Goal: Transaction & Acquisition: Purchase product/service

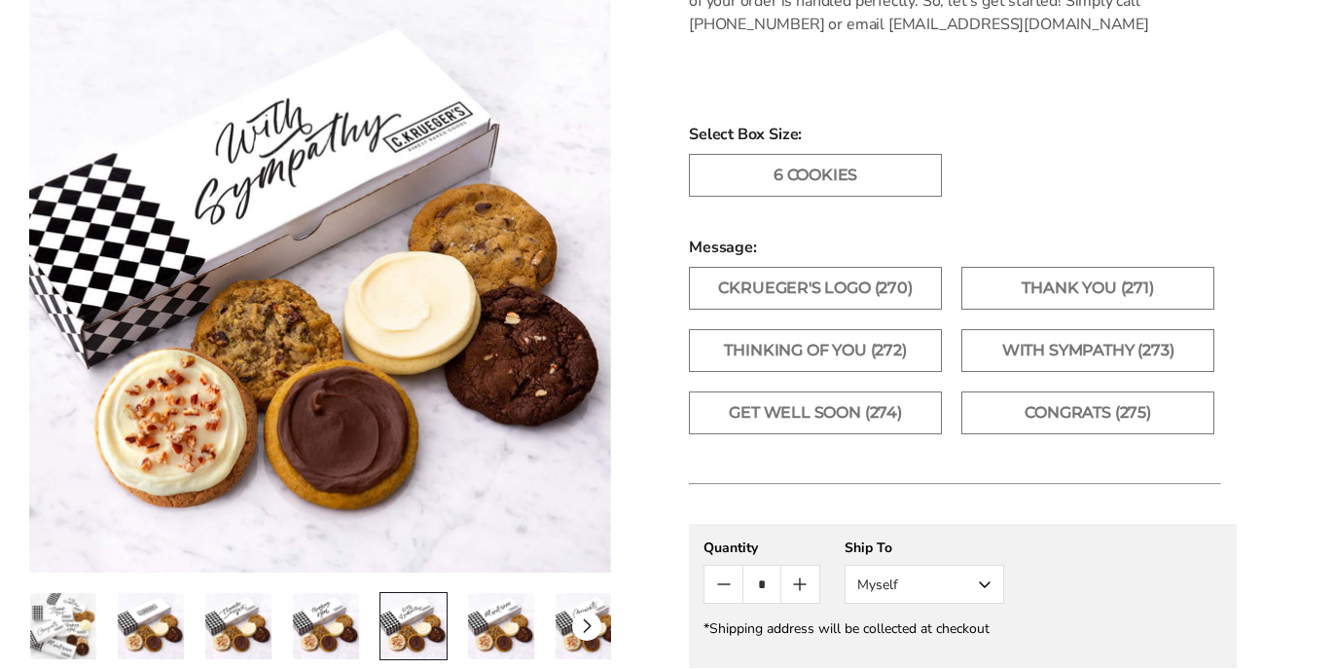
scroll to position [1042, 0]
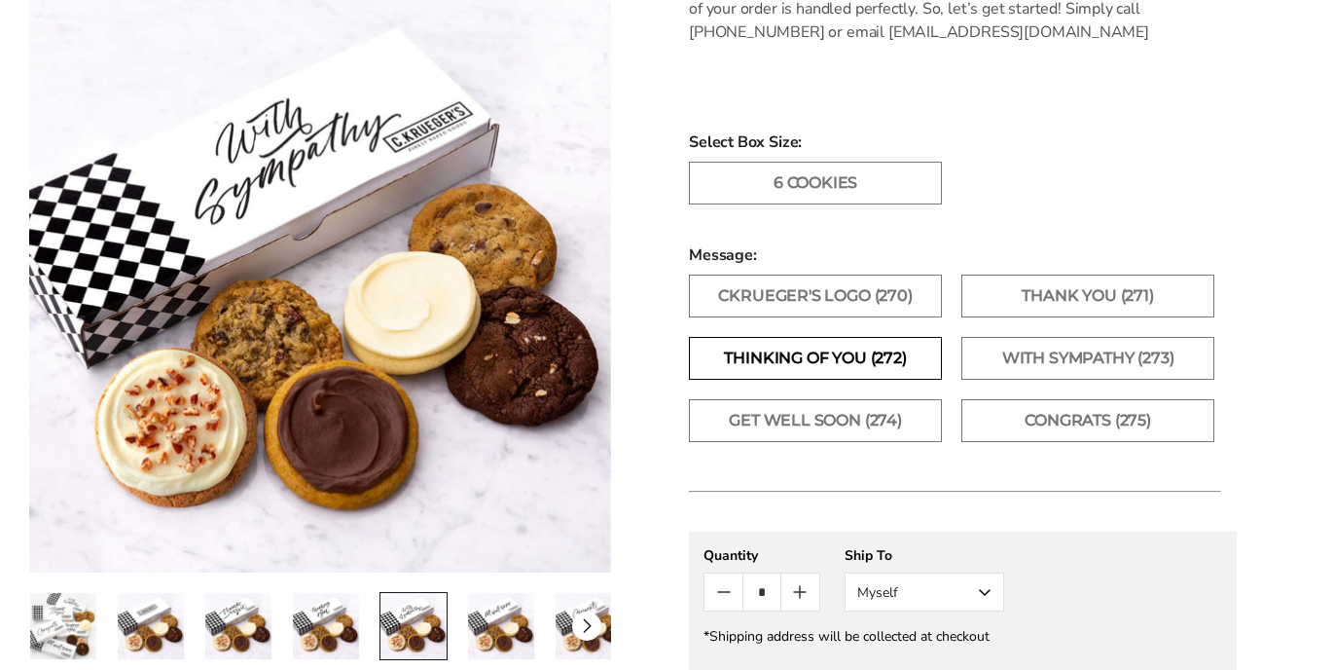
click at [867, 353] on label "Thinking of You (272)" at bounding box center [815, 358] width 253 height 43
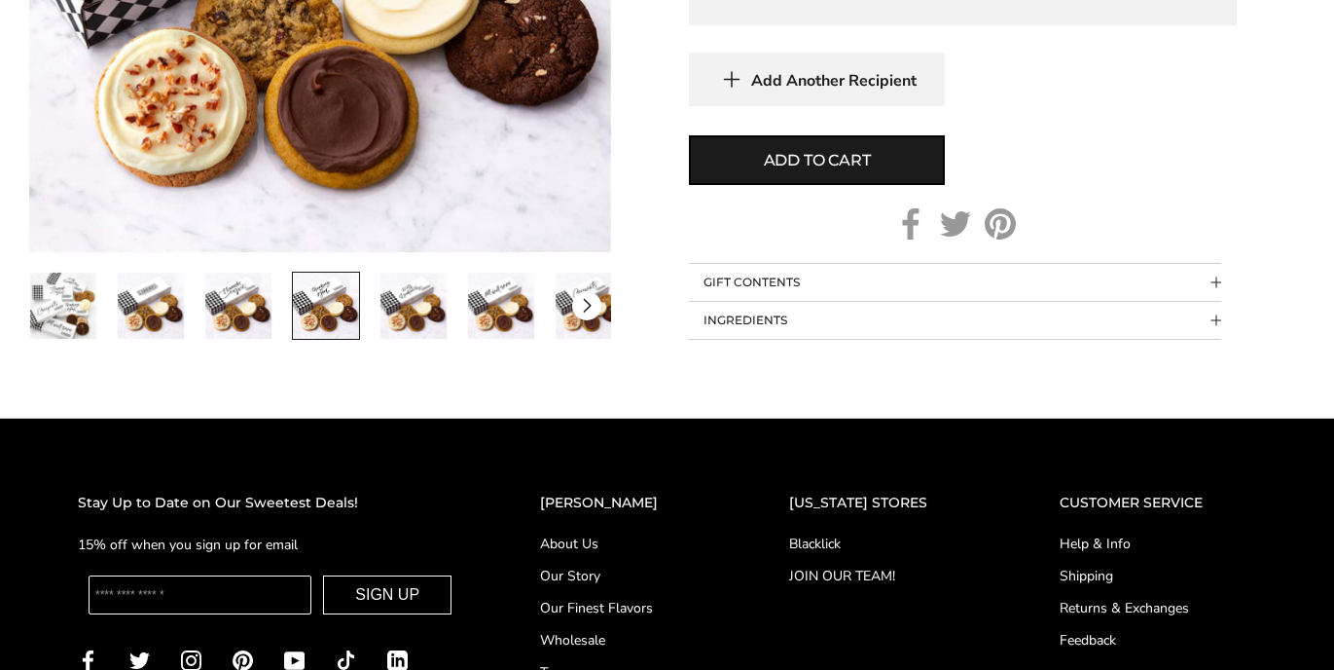
scroll to position [1358, 0]
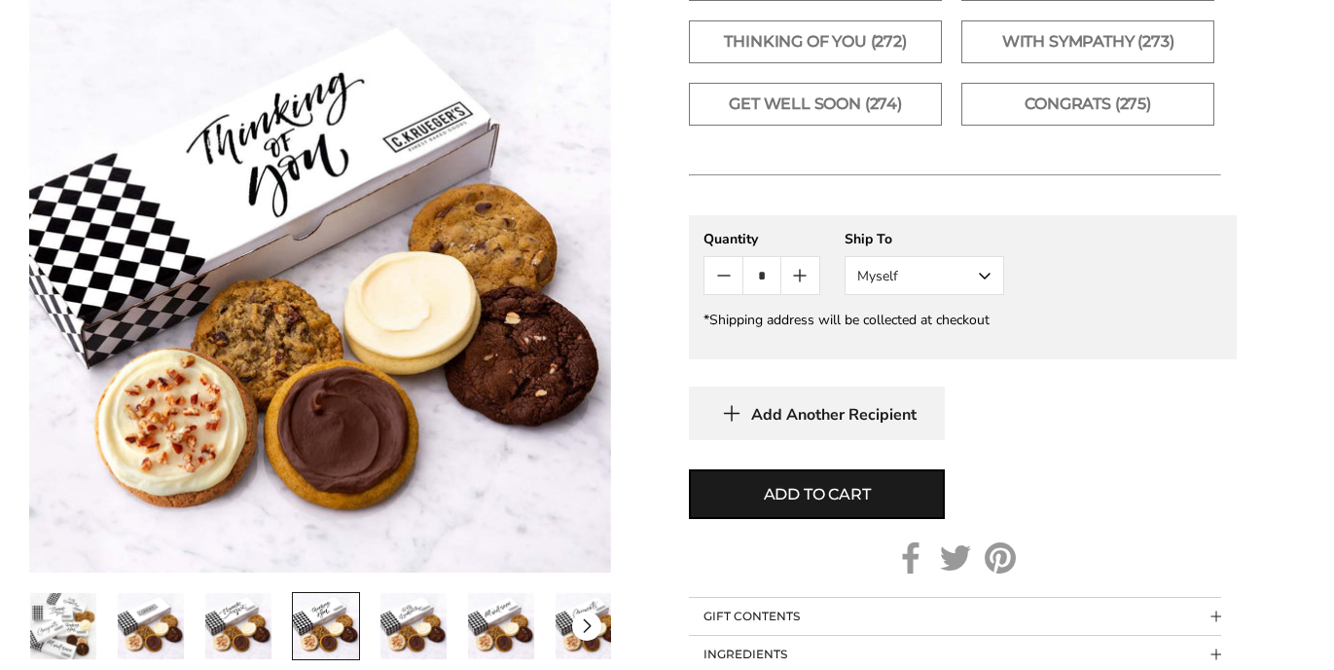
click at [50, 633] on img "1 / 7" at bounding box center [63, 626] width 66 height 66
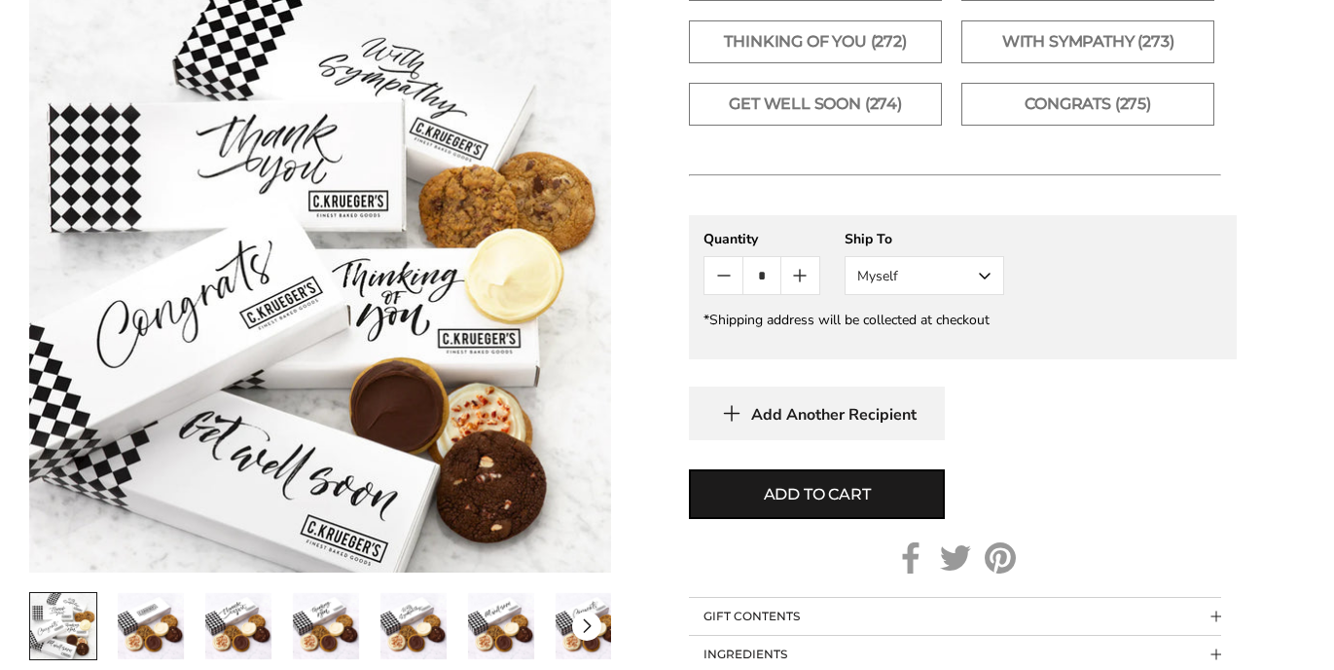
click at [103, 638] on div at bounding box center [320, 626] width 582 height 68
click at [170, 638] on img "2 / 7" at bounding box center [151, 626] width 66 height 66
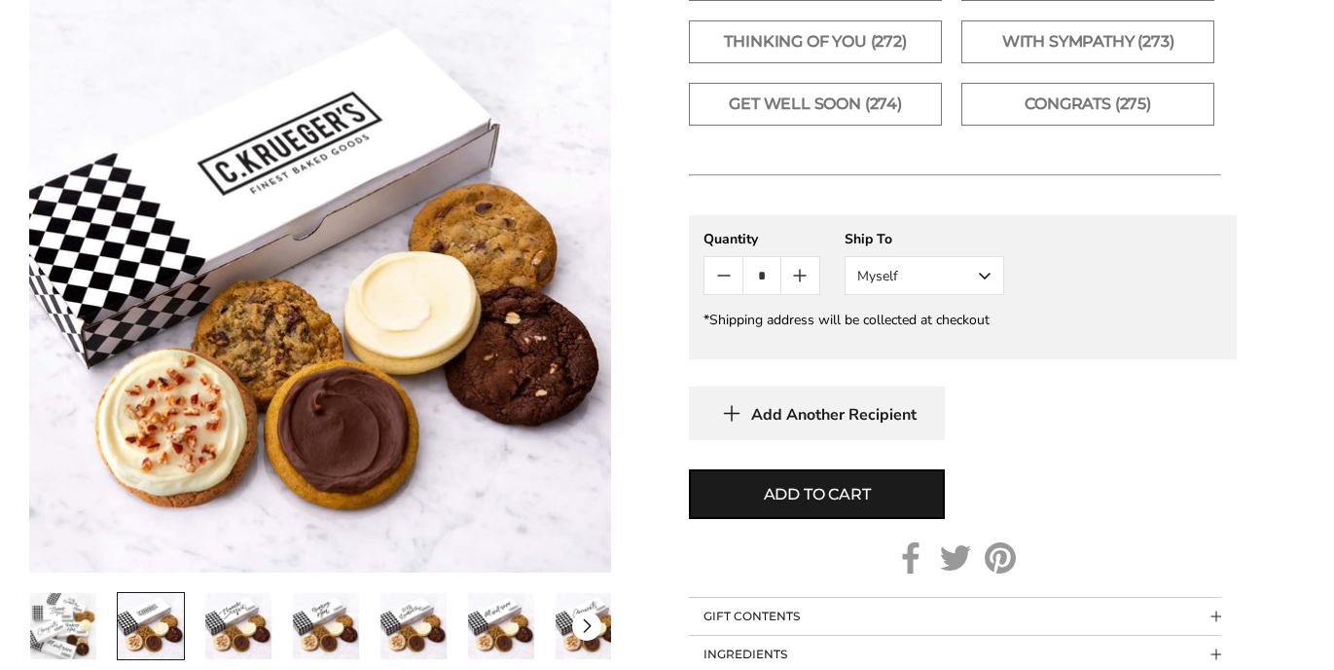
click at [228, 637] on img "3 / 7" at bounding box center [238, 626] width 66 height 66
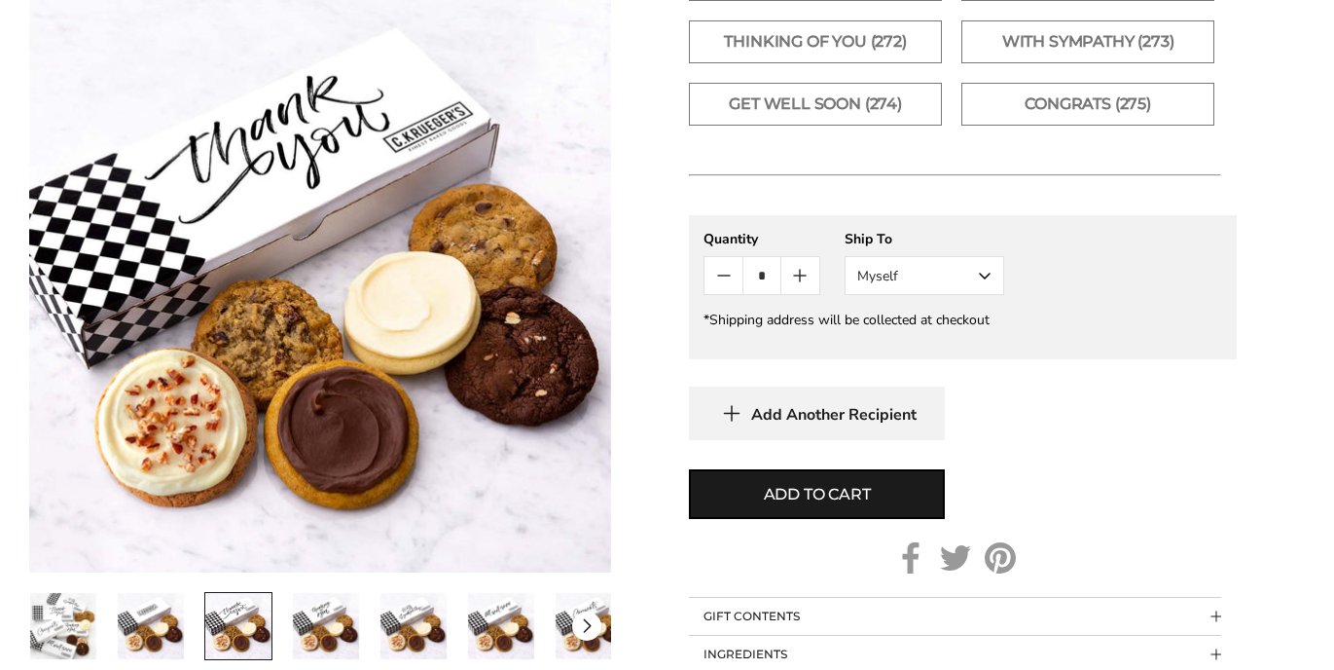
click at [311, 609] on img "4 / 7" at bounding box center [326, 626] width 66 height 66
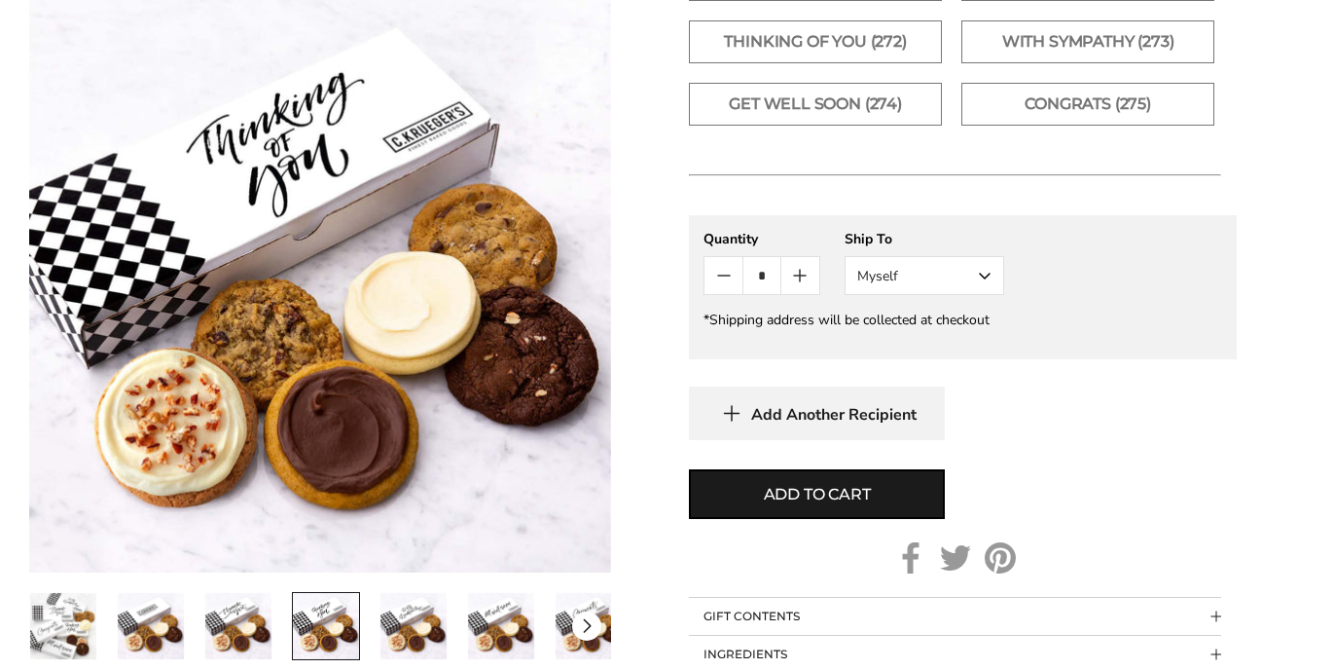
click at [409, 636] on img "5 / 7" at bounding box center [414, 626] width 66 height 66
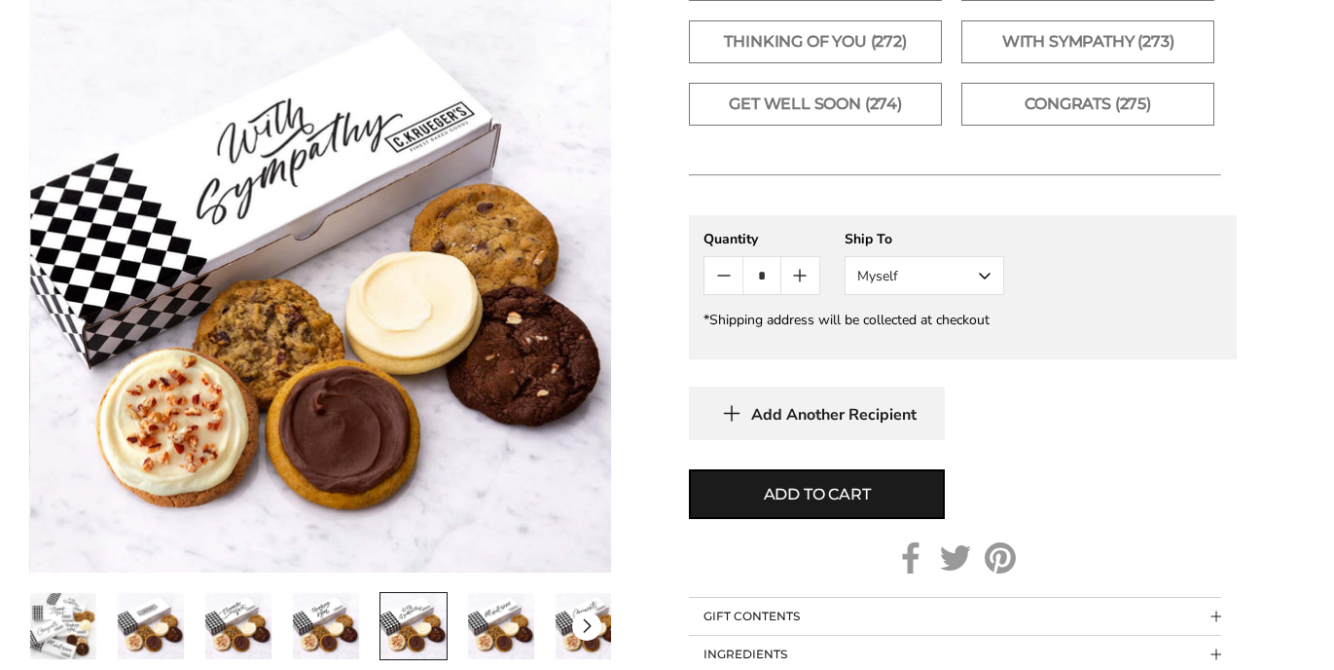
click at [505, 622] on img "6 / 7" at bounding box center [501, 626] width 66 height 66
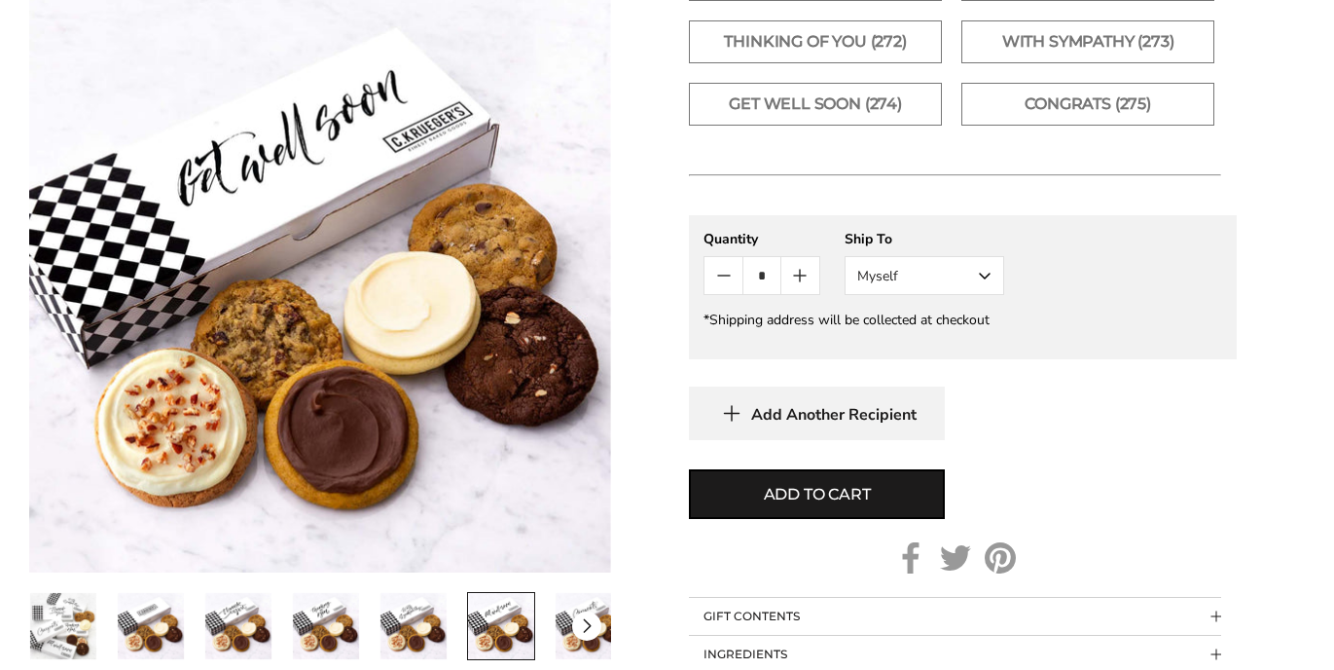
click at [578, 622] on div "Next slide" at bounding box center [586, 625] width 29 height 29
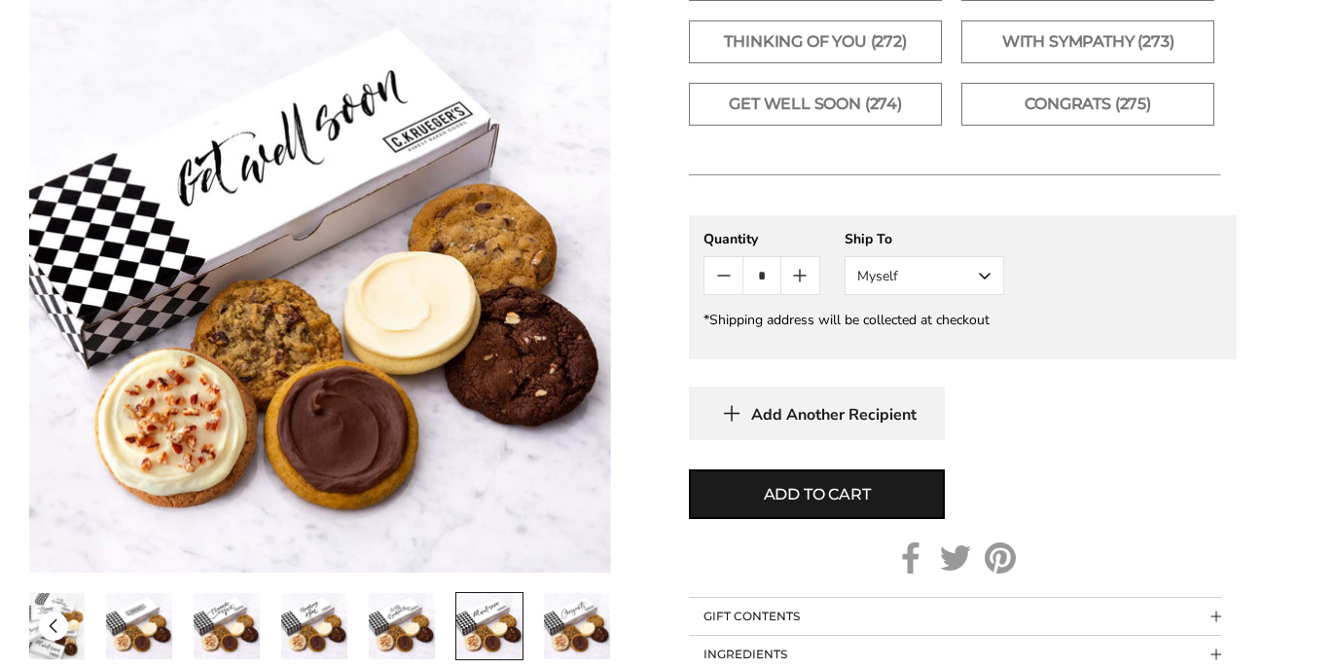
click at [588, 622] on img "7 / 7" at bounding box center [577, 626] width 66 height 66
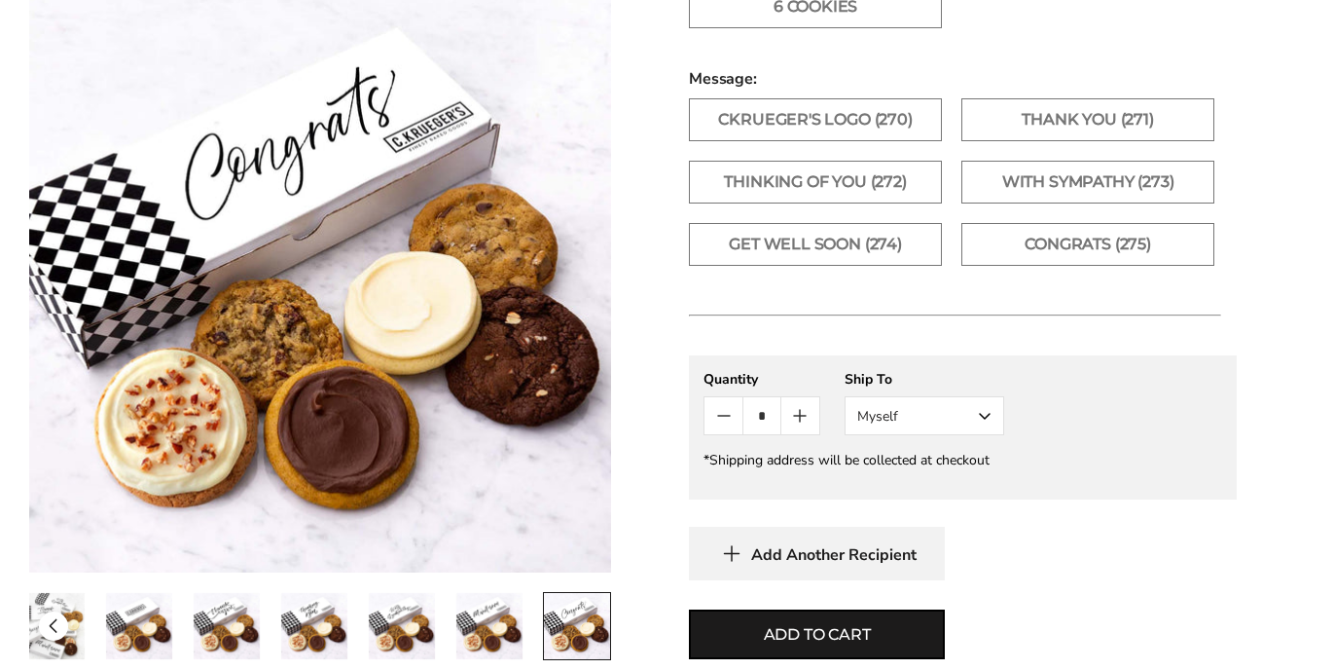
scroll to position [1219, 0]
click at [773, 242] on label "Get Well Soon (274)" at bounding box center [815, 243] width 253 height 43
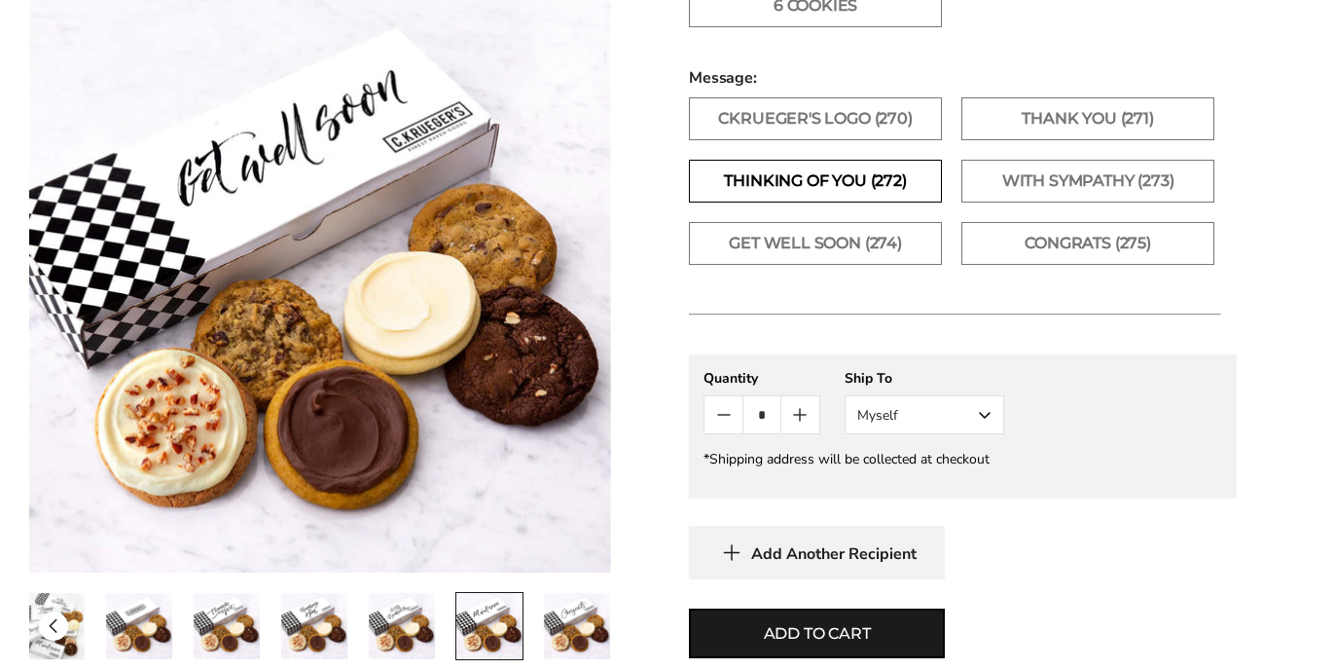
click at [784, 175] on label "Thinking of You (272)" at bounding box center [815, 181] width 253 height 43
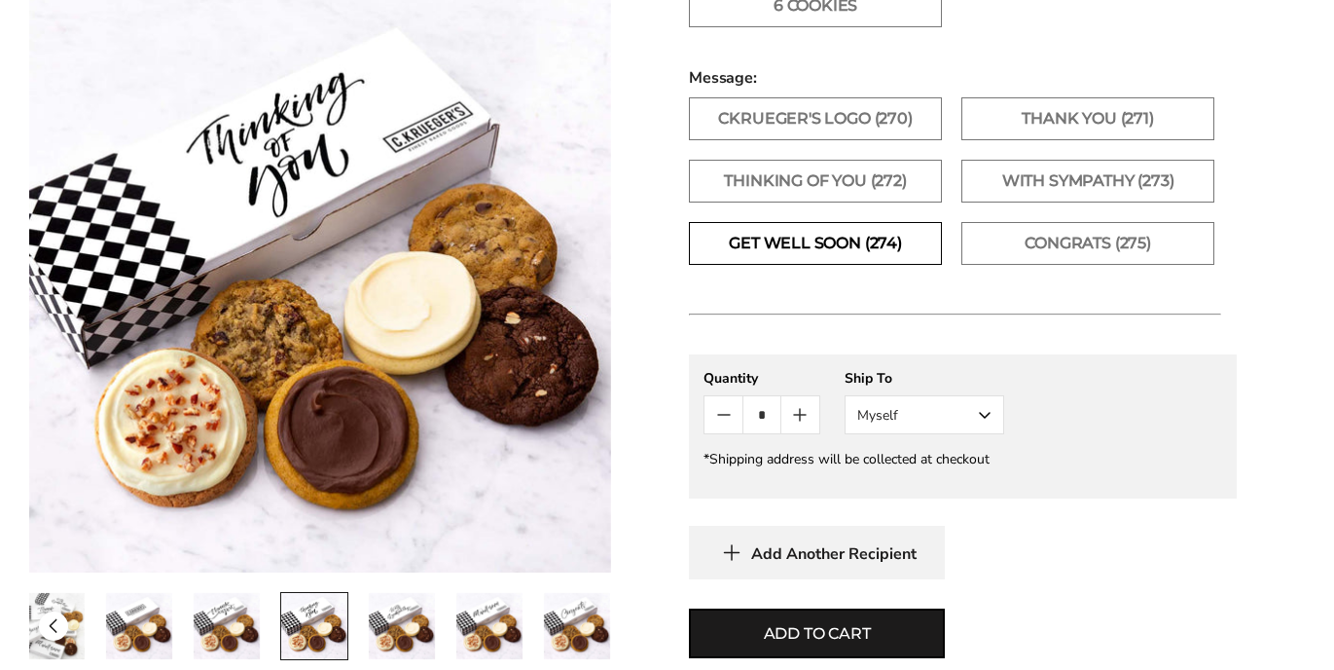
click at [791, 249] on label "Get Well Soon (274)" at bounding box center [815, 243] width 253 height 43
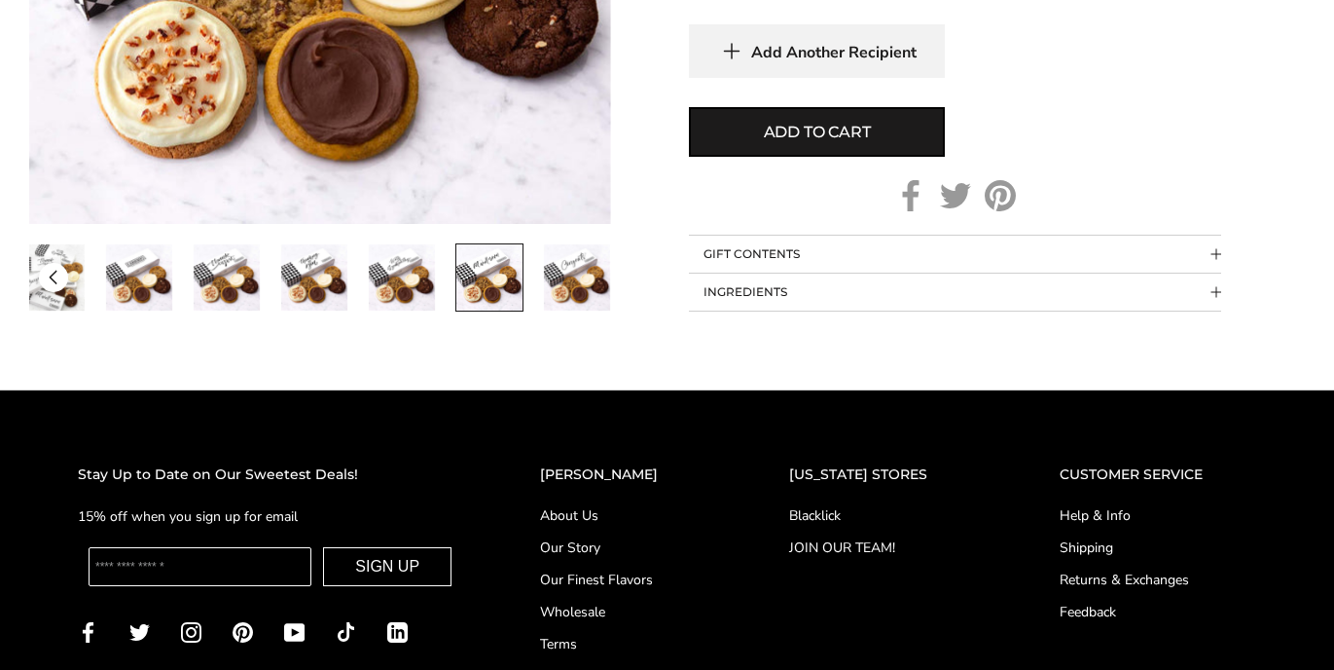
scroll to position [1631, 0]
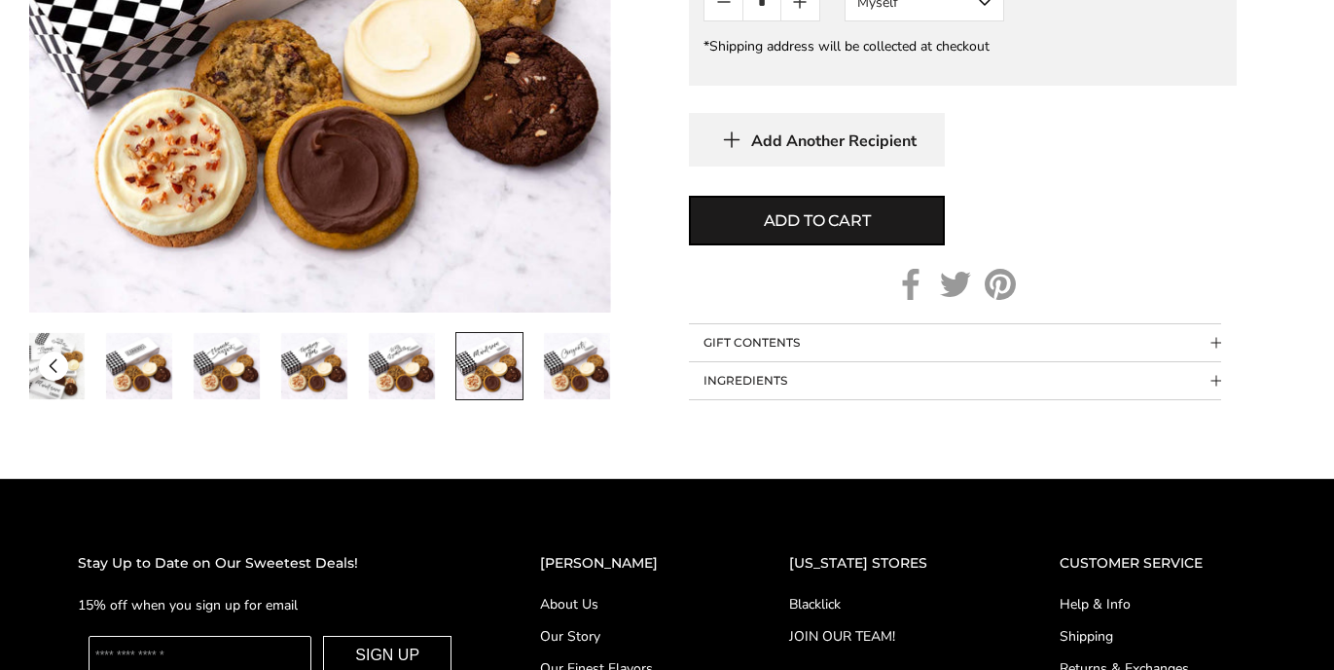
click at [741, 351] on button "GIFT CONTENTS" at bounding box center [955, 342] width 532 height 37
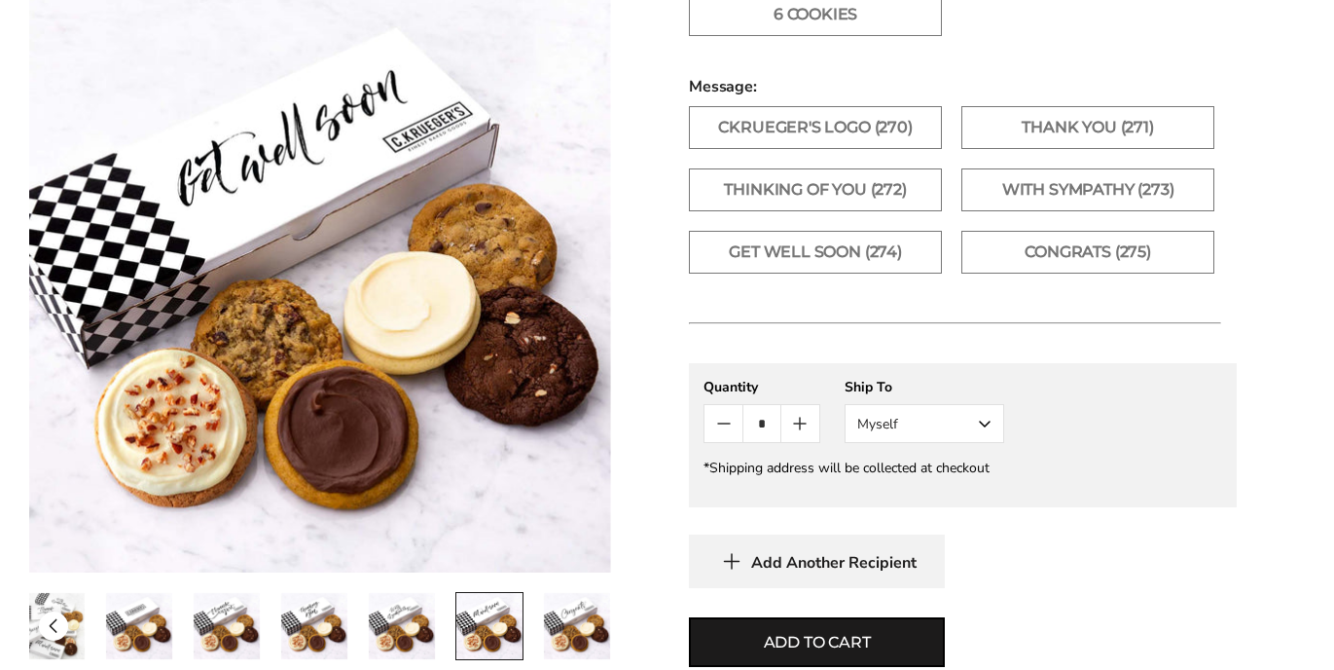
scroll to position [1212, 0]
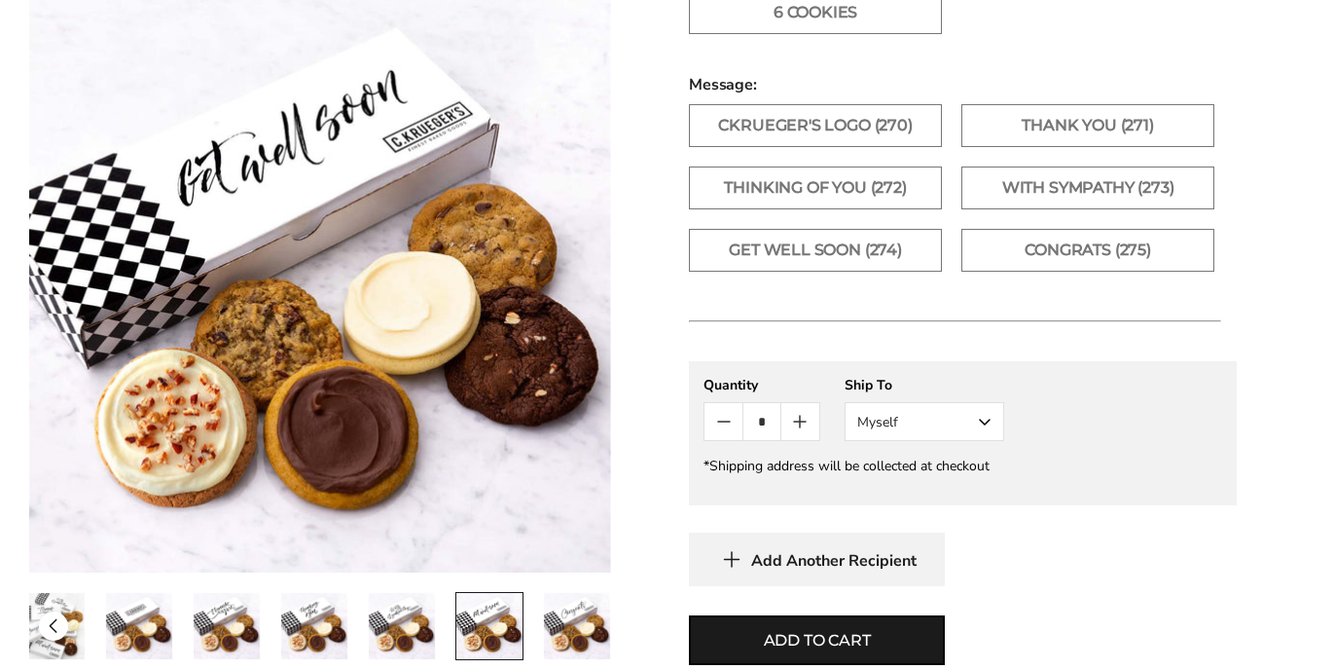
click at [992, 429] on button "Myself" at bounding box center [925, 421] width 160 height 39
click at [957, 493] on button "Other Recipient" at bounding box center [925, 493] width 158 height 35
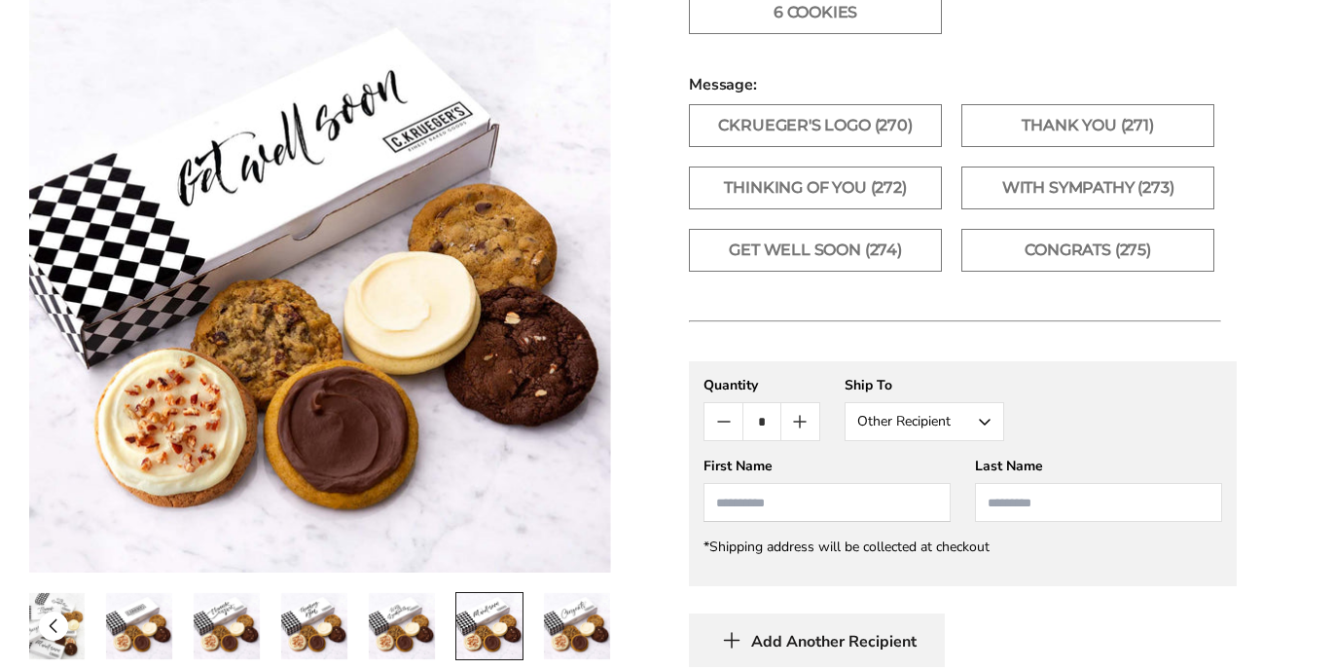
click at [865, 487] on input "First Name" at bounding box center [827, 502] width 247 height 39
type input "****"
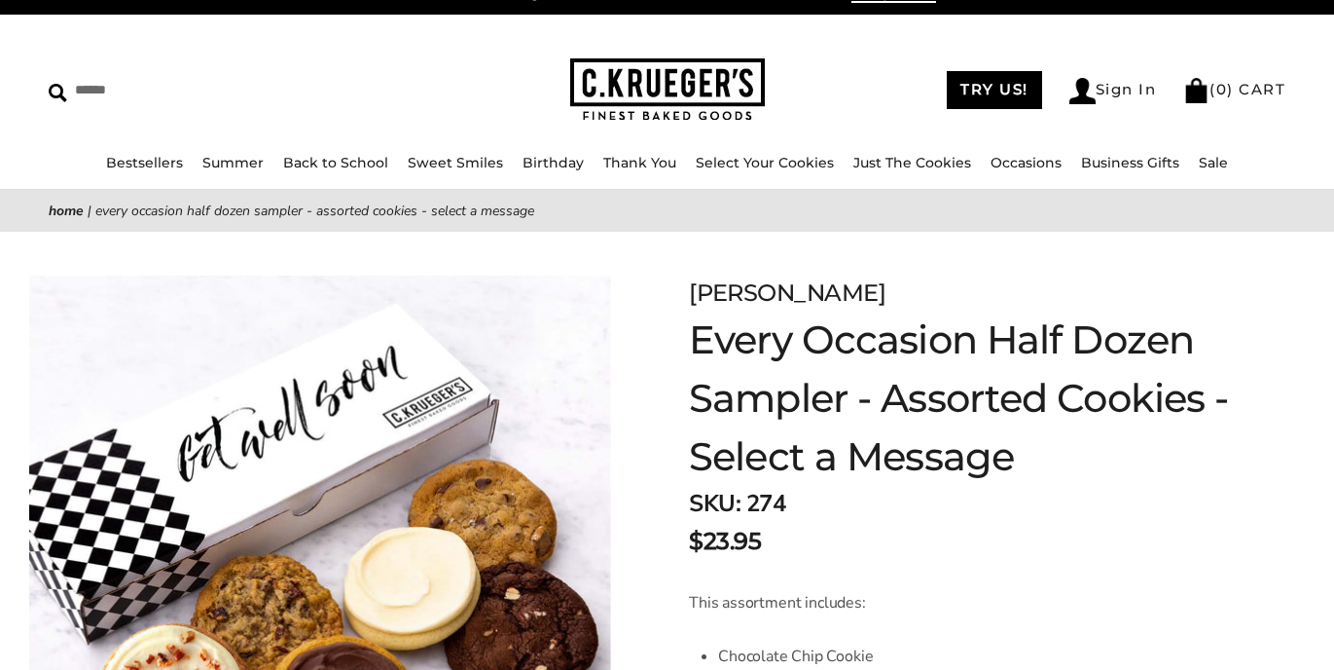
scroll to position [0, 0]
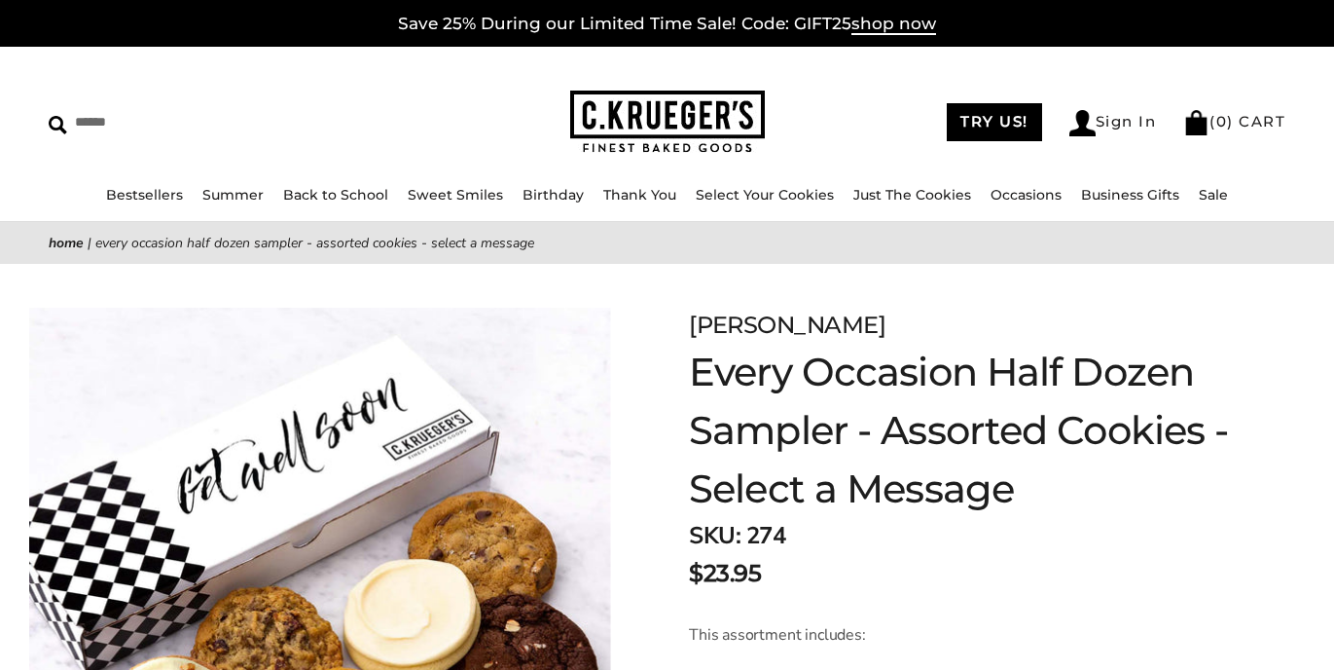
type input "**********"
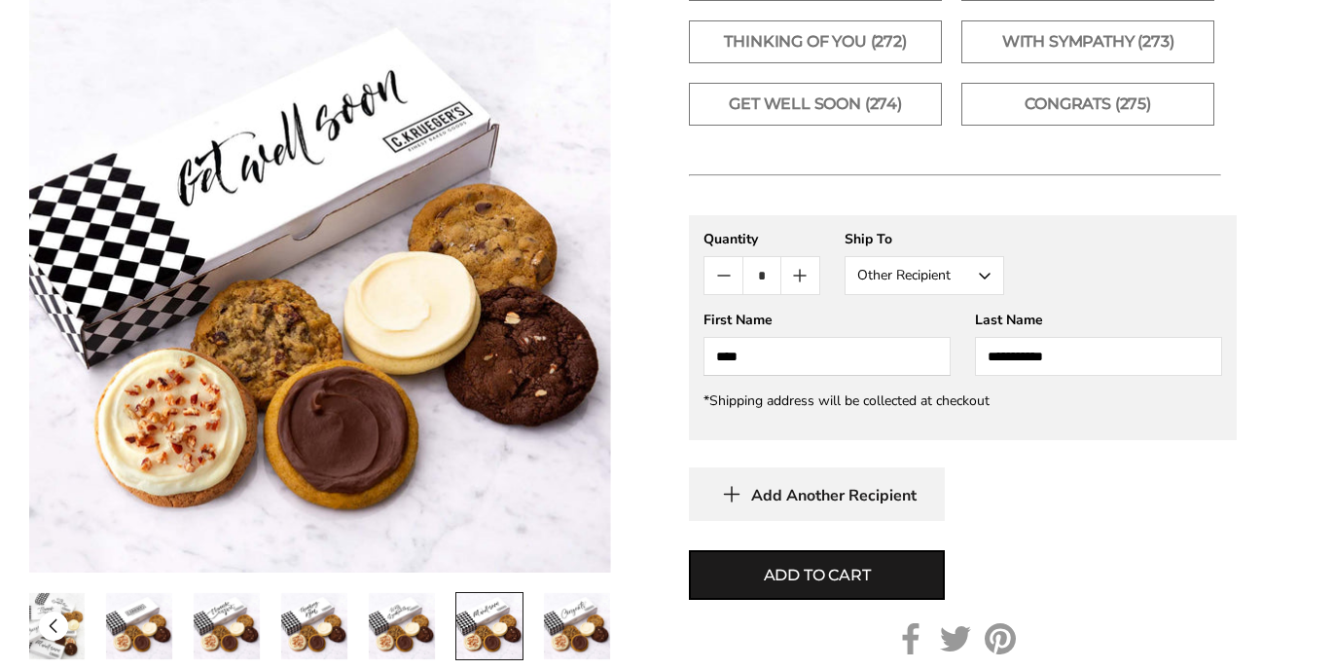
scroll to position [1363, 0]
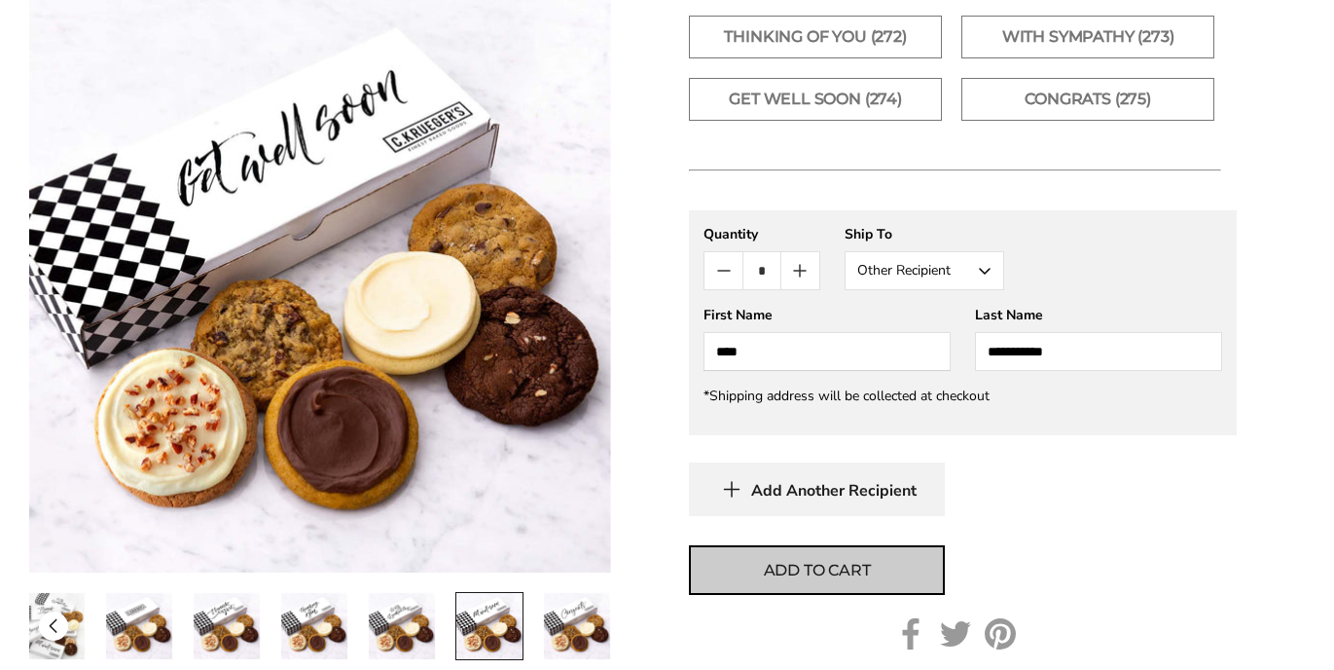
click at [861, 574] on span "Add to cart" at bounding box center [817, 570] width 107 height 23
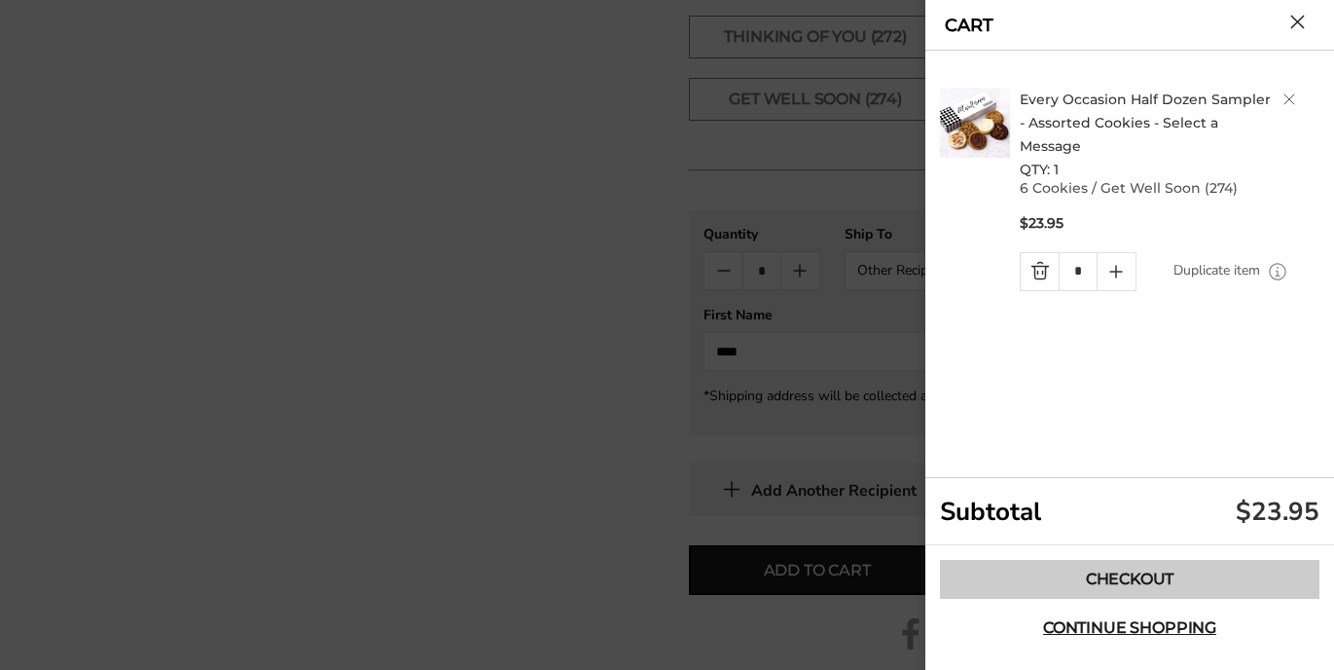
click at [1138, 587] on link "Checkout" at bounding box center [1130, 579] width 380 height 39
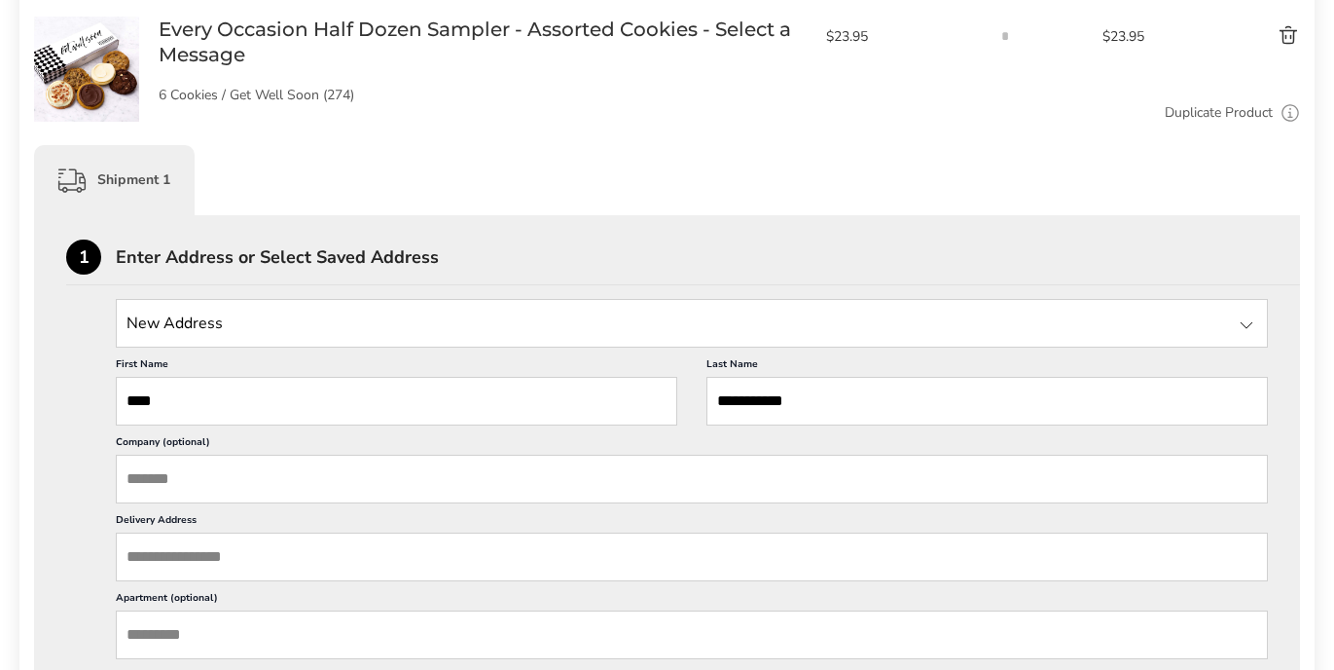
scroll to position [367, 0]
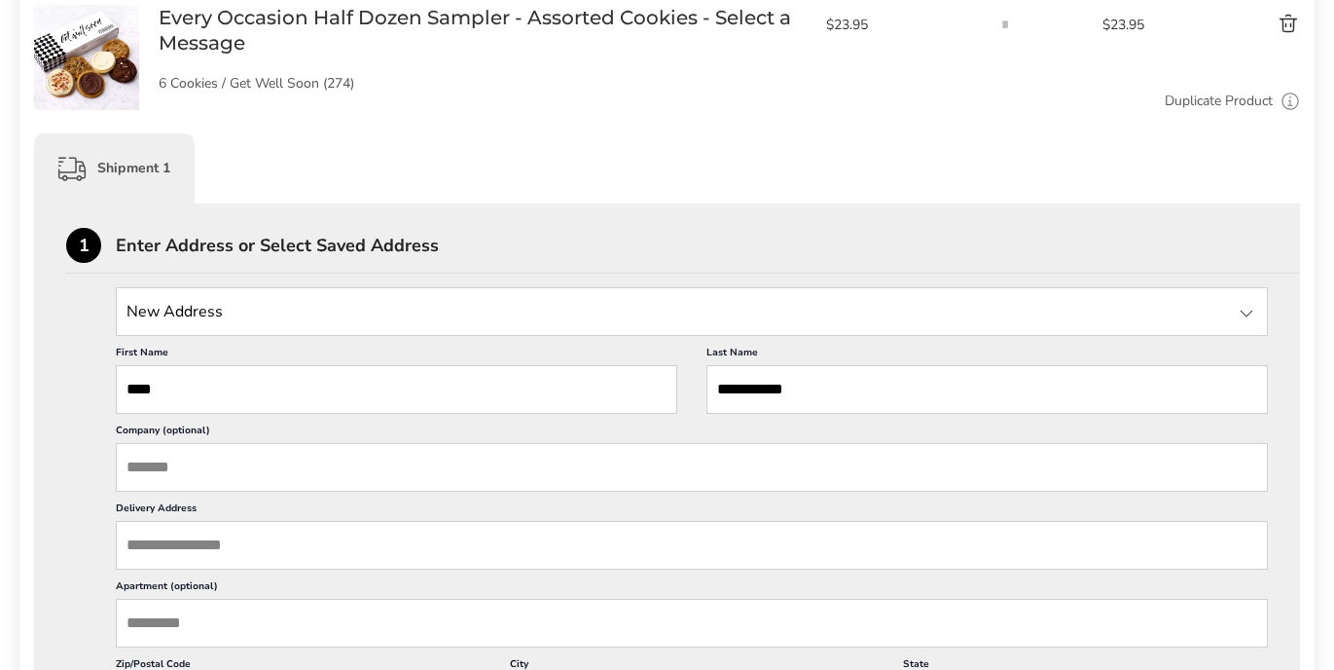
click at [631, 317] on input "State" at bounding box center [692, 311] width 1152 height 49
type input "**********"
drag, startPoint x: 302, startPoint y: 309, endPoint x: 74, endPoint y: 310, distance: 227.8
click at [74, 310] on div "**********" at bounding box center [667, 624] width 1202 height 674
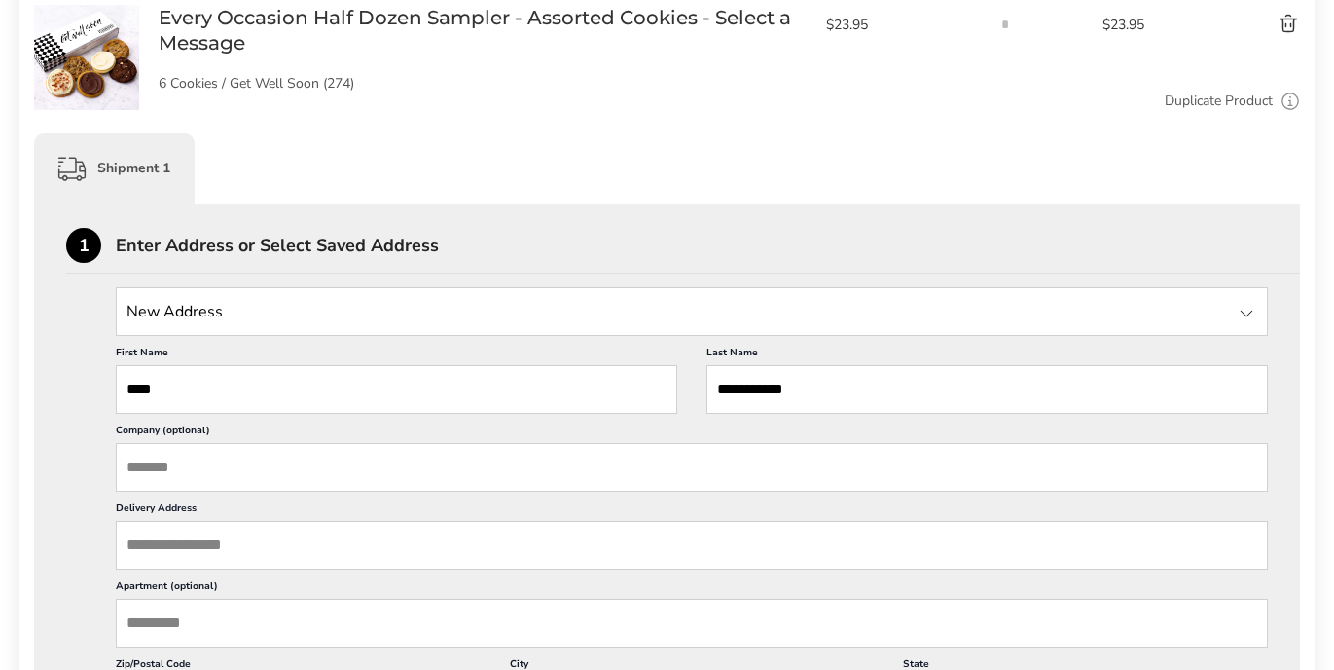
click at [420, 306] on input "State" at bounding box center [692, 311] width 1152 height 49
click at [265, 315] on input "State" at bounding box center [692, 311] width 1152 height 49
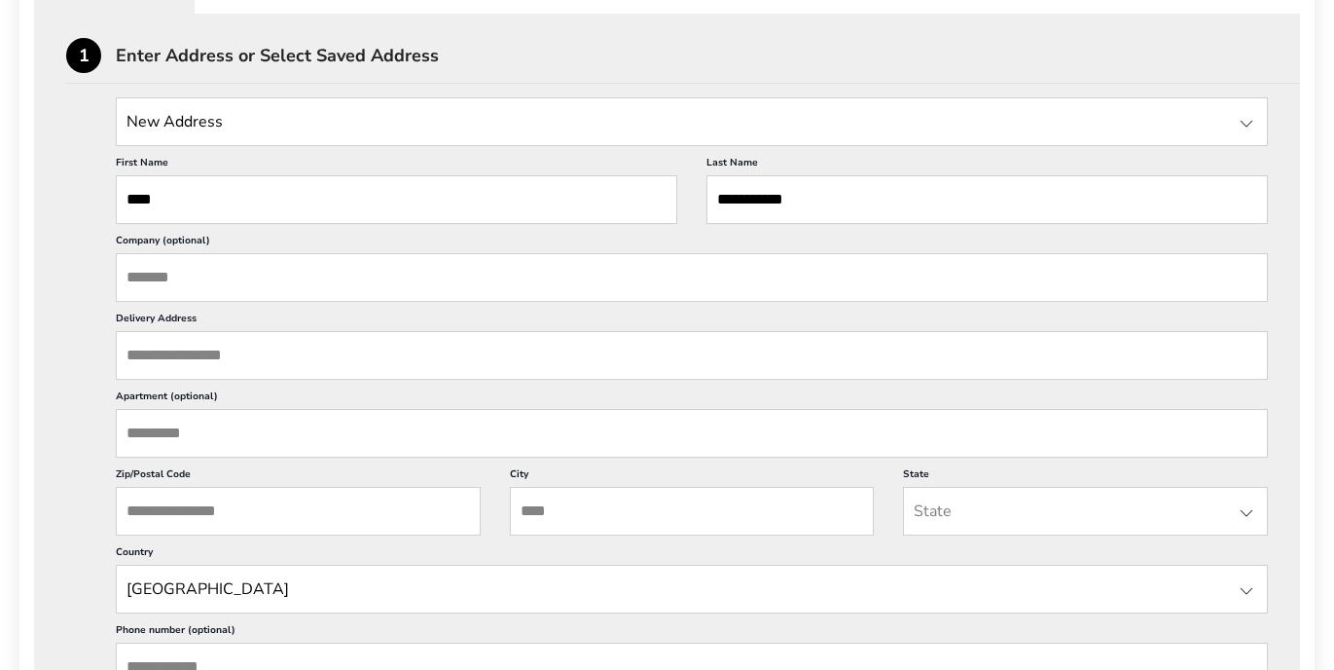
scroll to position [559, 0]
click at [165, 357] on input "Delivery Address" at bounding box center [692, 353] width 1152 height 49
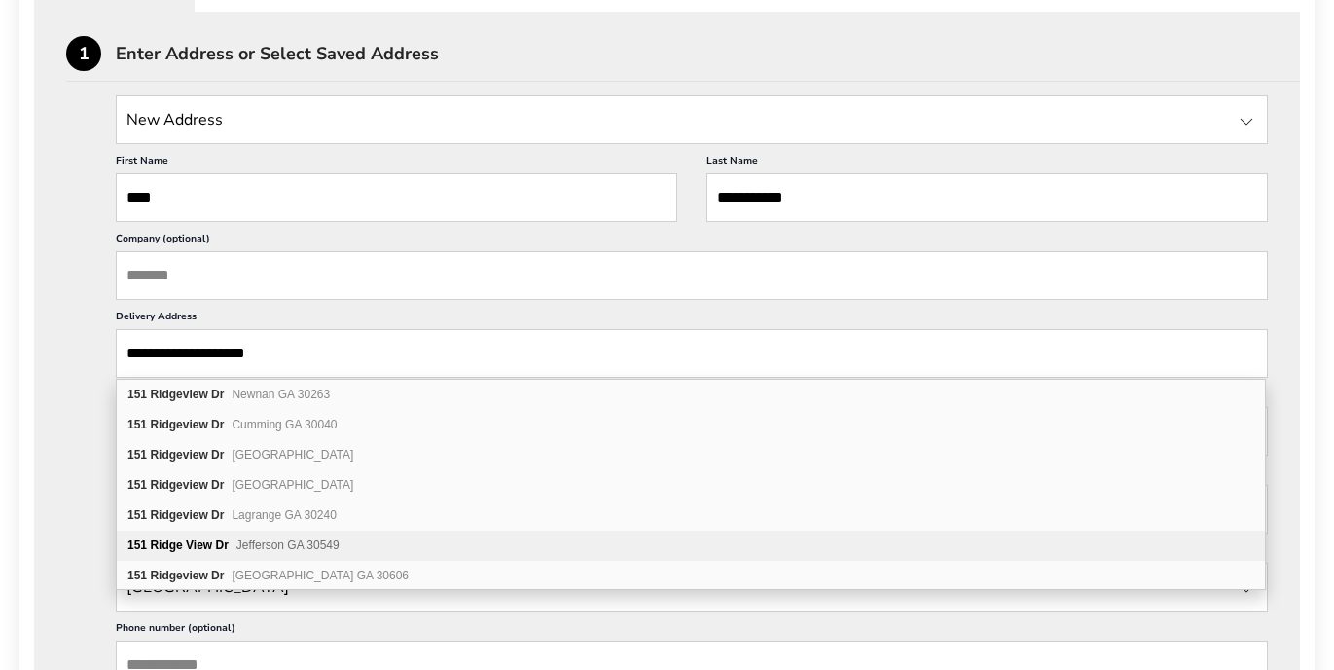
click at [184, 539] on b "Ridge View" at bounding box center [181, 545] width 62 height 14
type input "**********"
type input "*********"
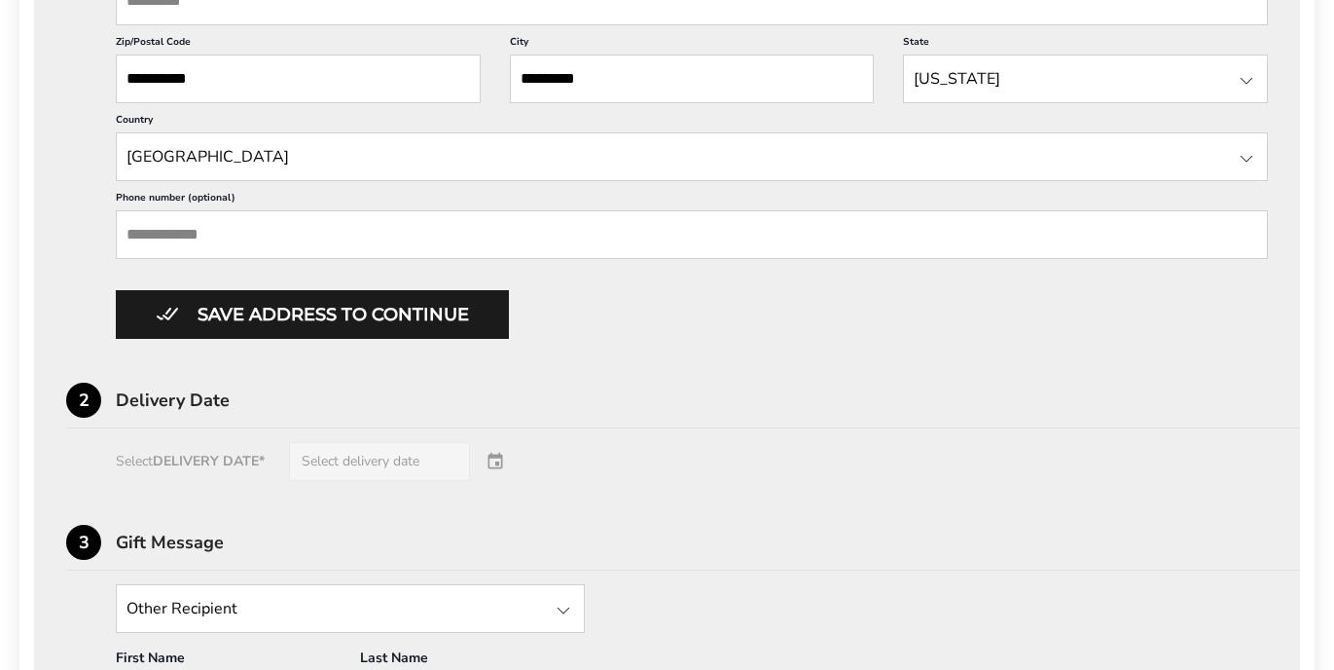
scroll to position [992, 0]
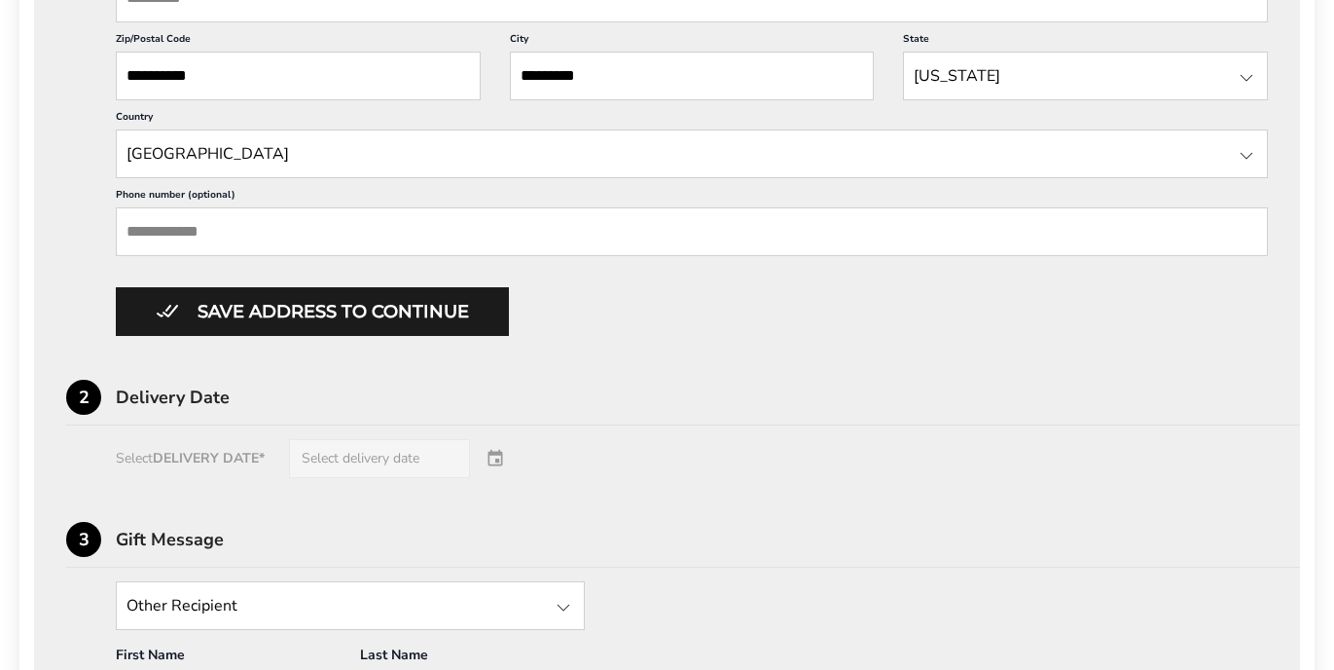
click at [318, 445] on div "Select DELIVERY DATE* Select delivery date" at bounding box center [667, 458] width 1202 height 39
click at [379, 457] on div "Select DELIVERY DATE* Select delivery date" at bounding box center [667, 458] width 1202 height 39
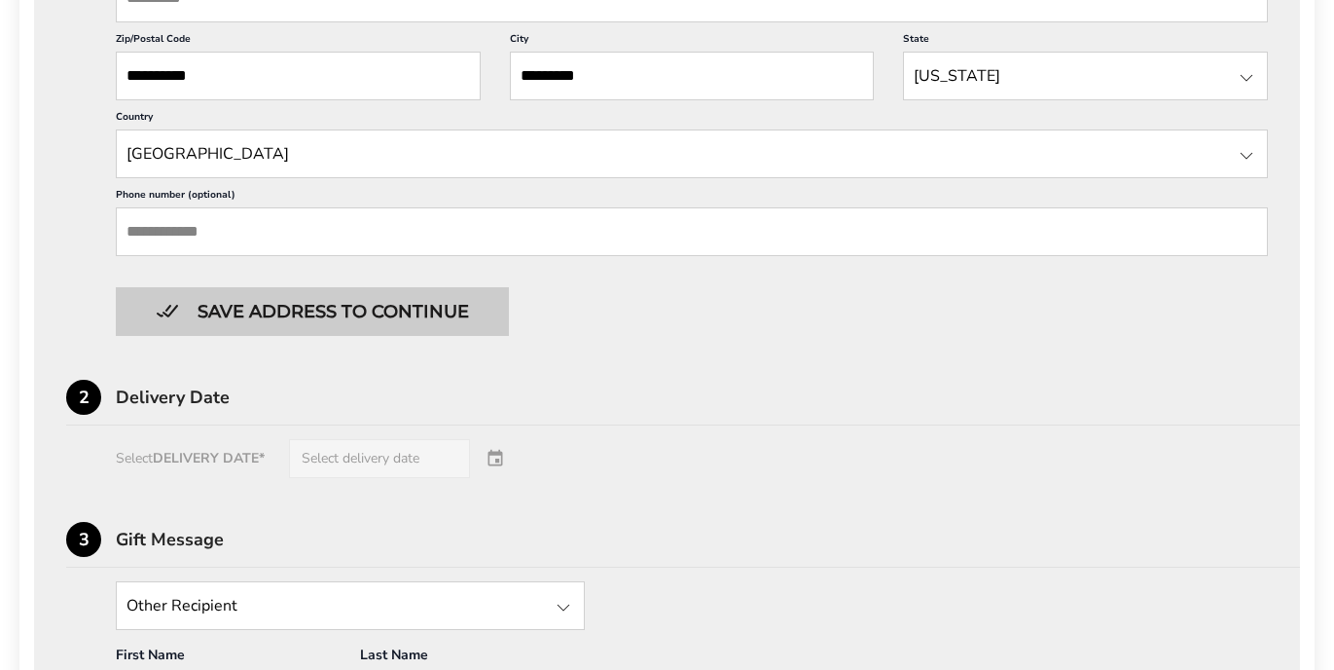
click at [379, 301] on button "Save address to continue" at bounding box center [312, 311] width 393 height 49
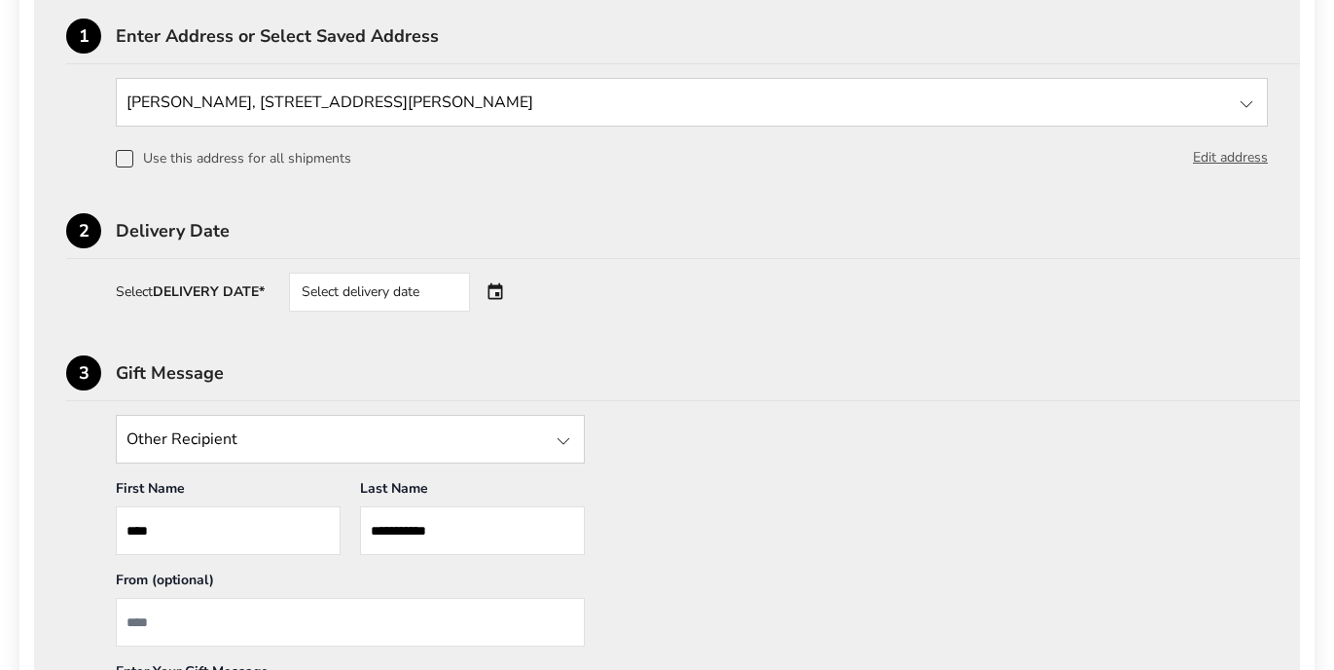
scroll to position [577, 0]
click at [508, 292] on div "Select delivery date" at bounding box center [407, 291] width 236 height 39
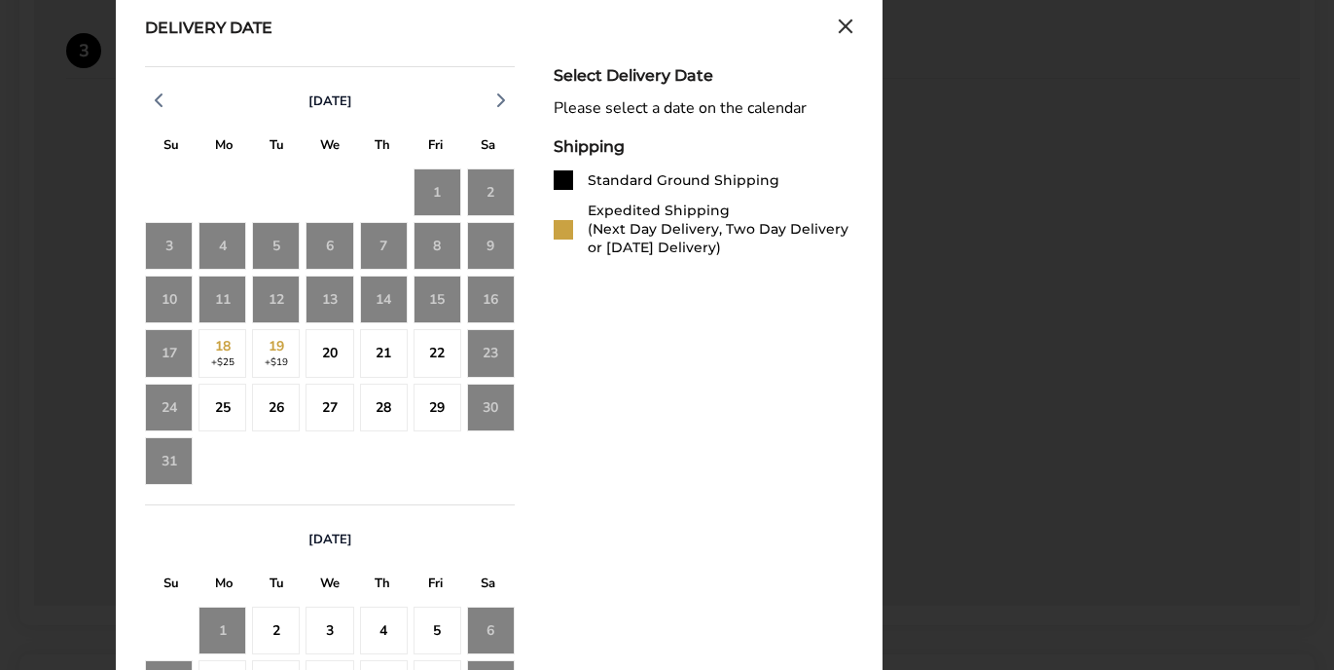
scroll to position [895, 0]
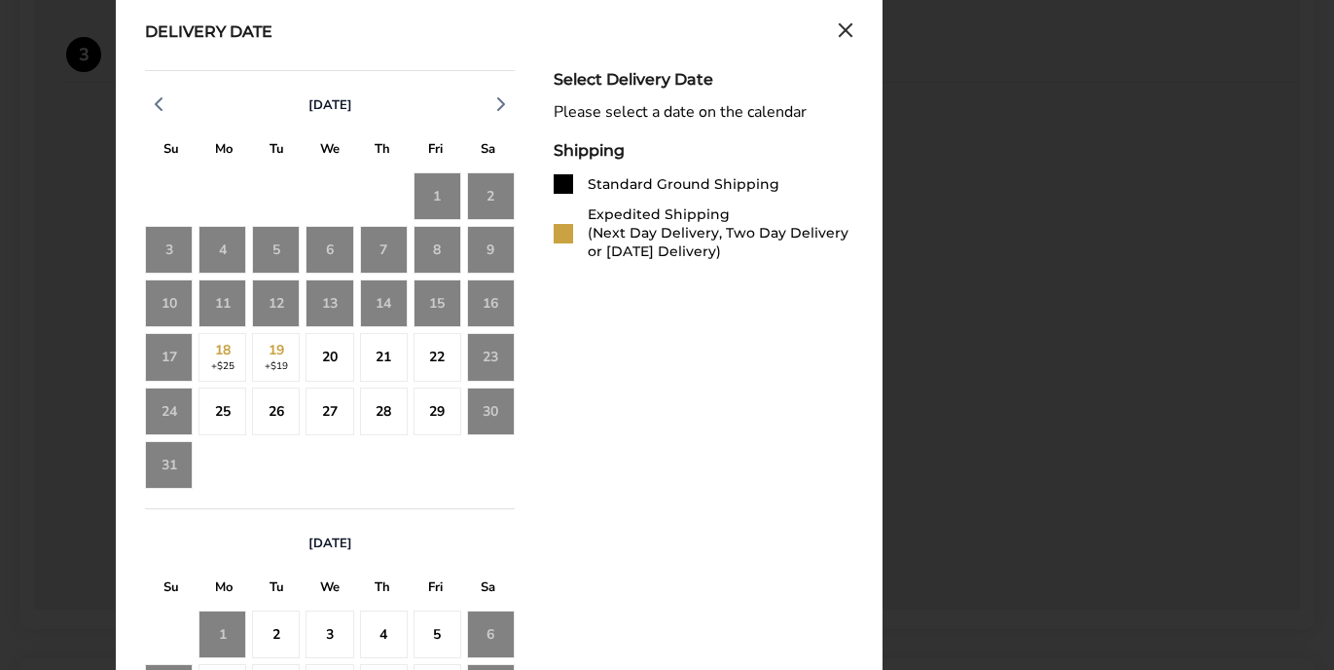
click at [437, 293] on div "15" at bounding box center [438, 303] width 48 height 48
